Goal: Task Accomplishment & Management: Manage account settings

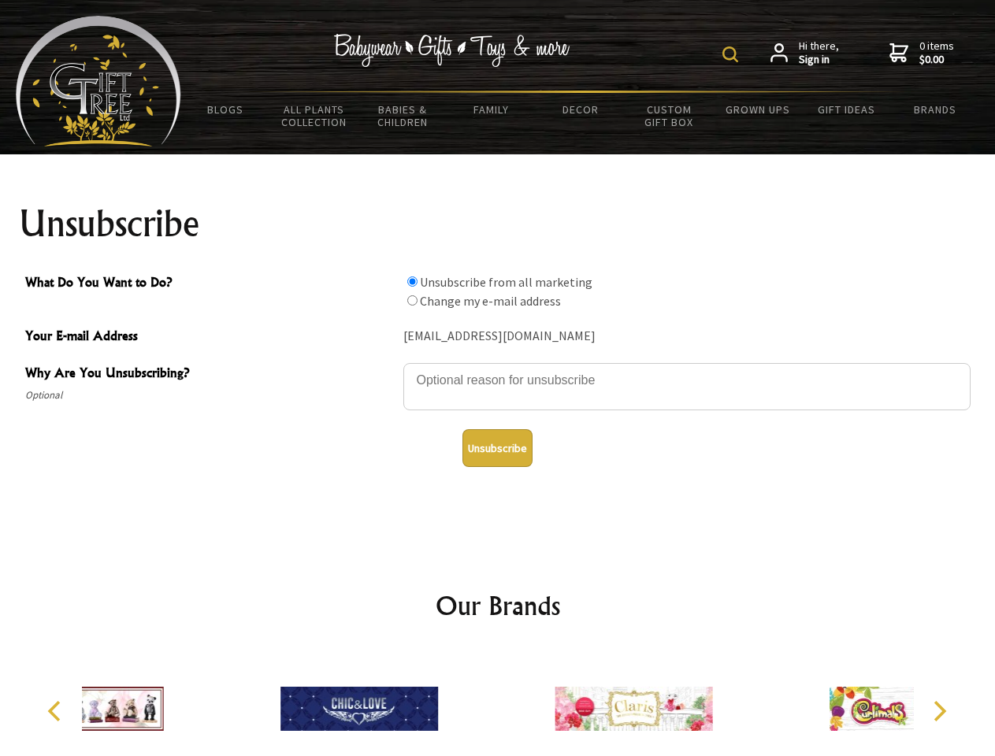
click at [733, 54] on img at bounding box center [730, 54] width 16 height 16
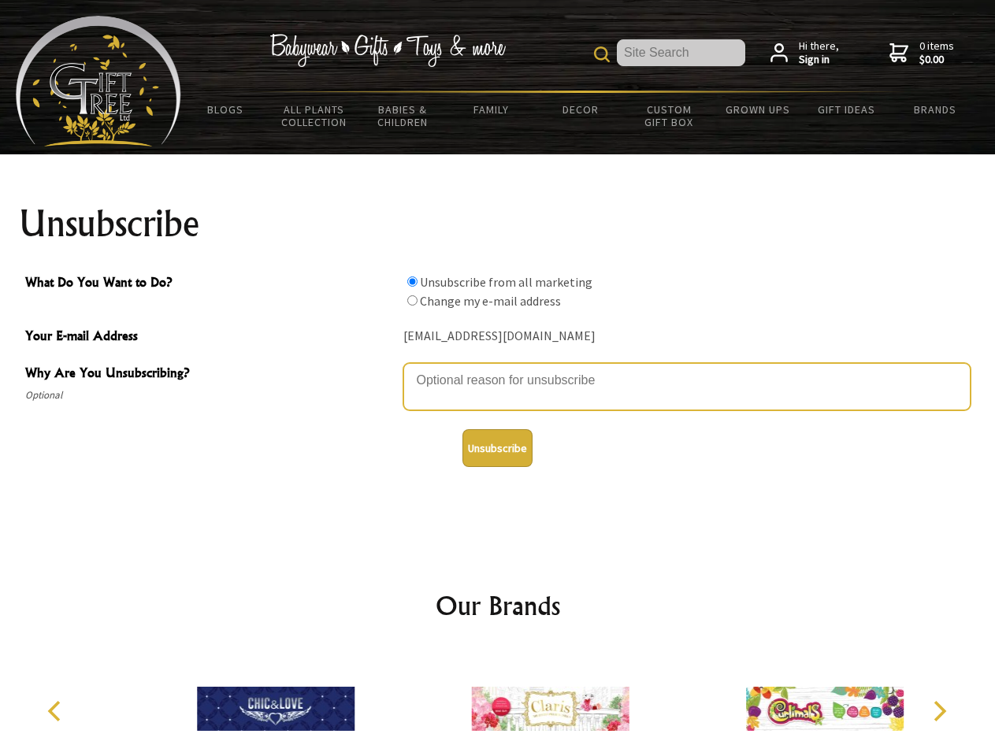
click at [498, 369] on textarea "Why Are You Unsubscribing?" at bounding box center [686, 386] width 567 height 47
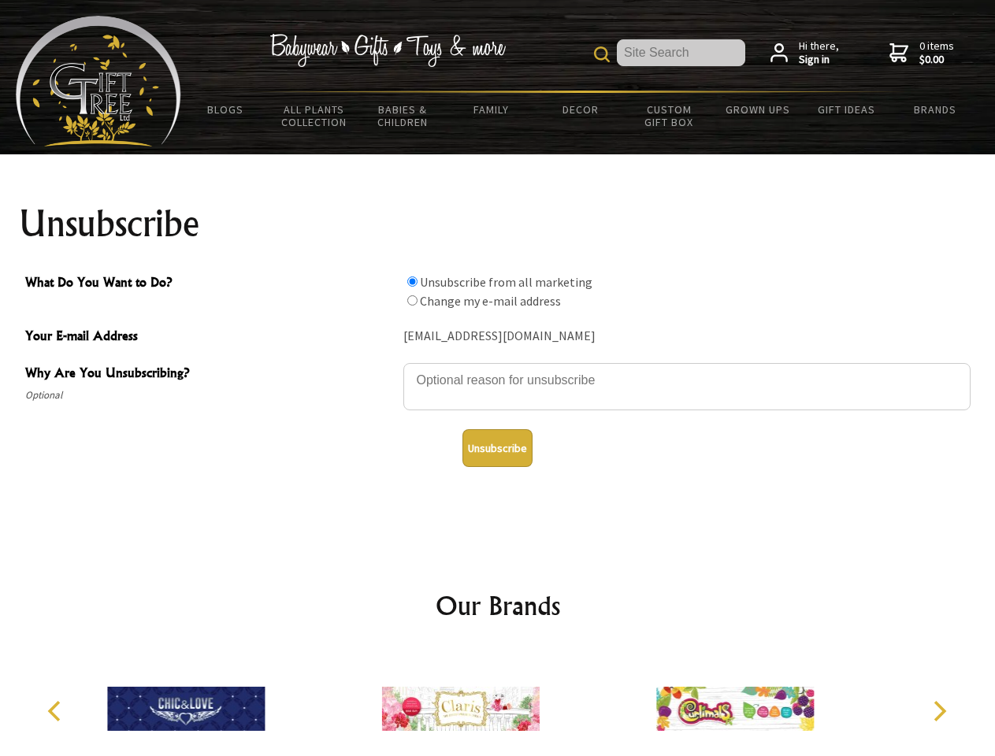
click at [412, 281] on input "What Do You Want to Do?" at bounding box center [412, 282] width 10 height 10
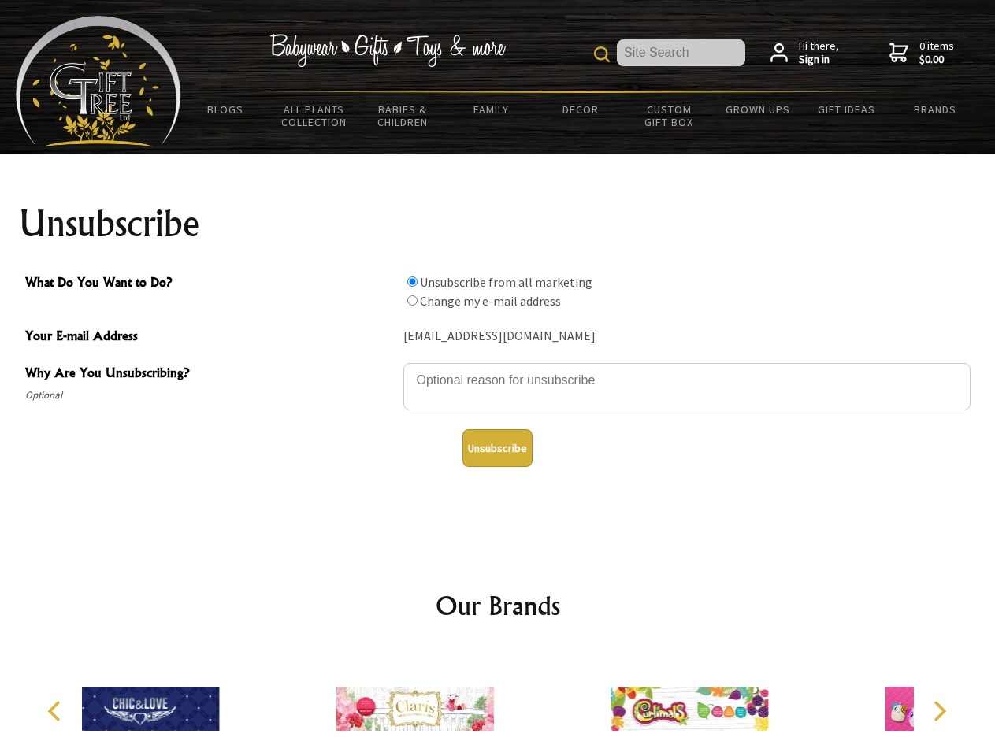
click at [412, 300] on input "What Do You Want to Do?" at bounding box center [412, 300] width 10 height 10
radio input "true"
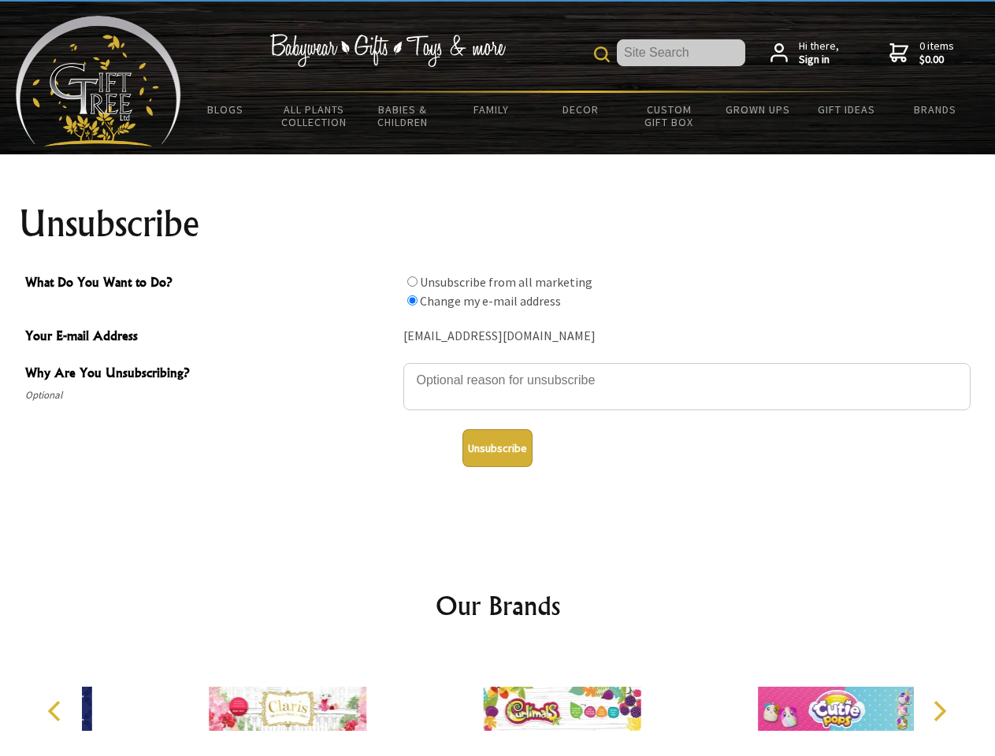
click at [497, 448] on button "Unsubscribe" at bounding box center [497, 448] width 70 height 38
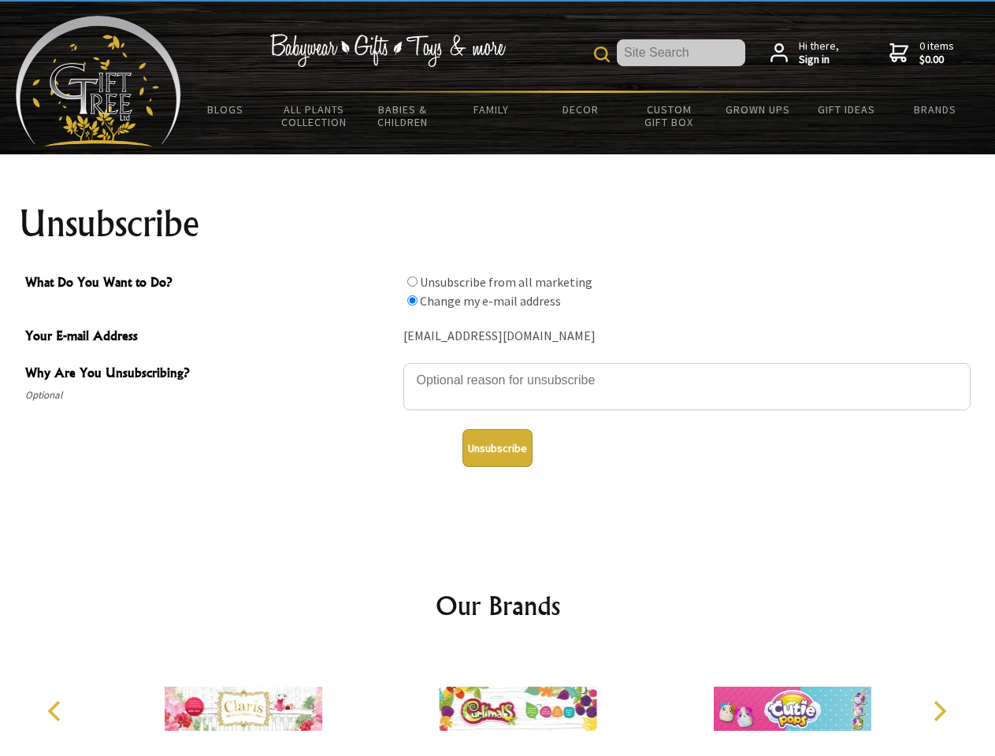
click at [498, 703] on img at bounding box center [518, 709] width 158 height 118
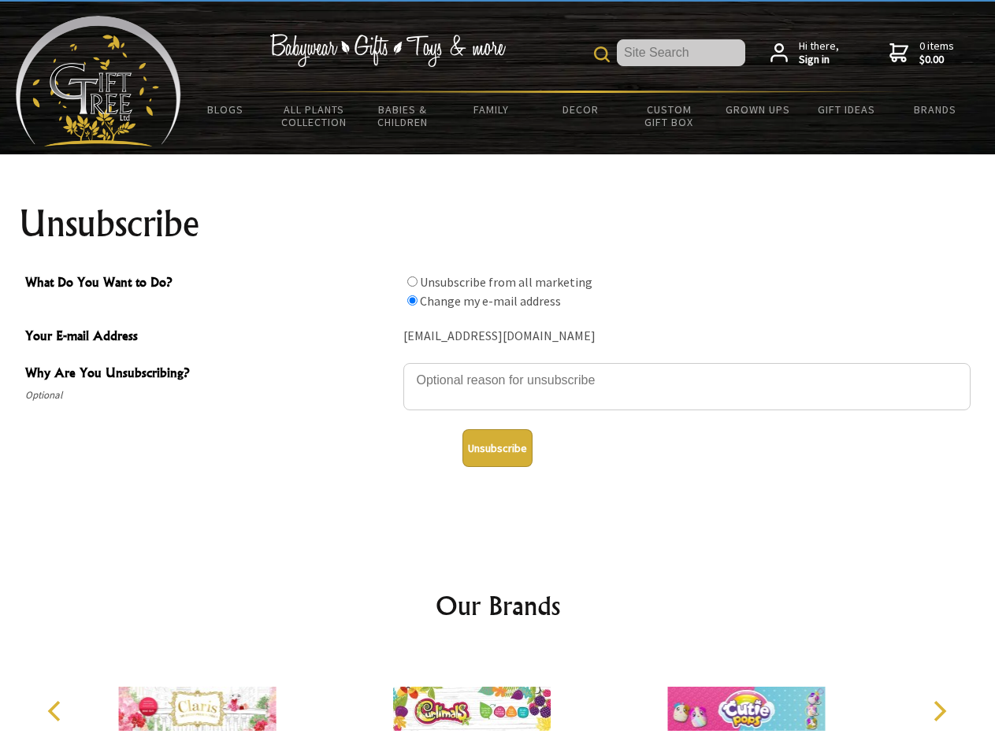
click at [57, 711] on icon "Previous" at bounding box center [56, 711] width 20 height 20
click at [939, 711] on icon "Next" at bounding box center [938, 711] width 20 height 20
